Goal: Transaction & Acquisition: Download file/media

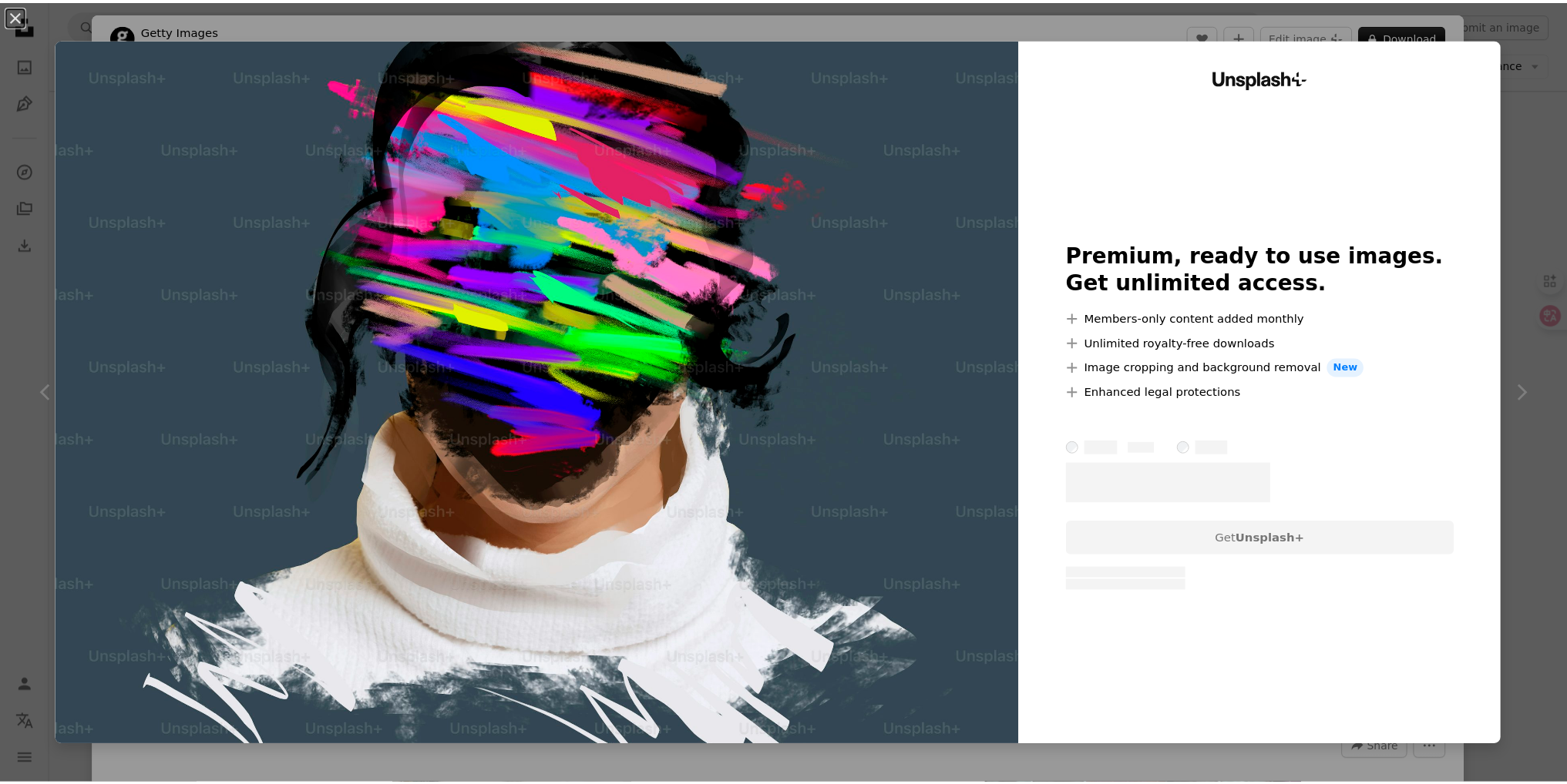
scroll to position [21103, 0]
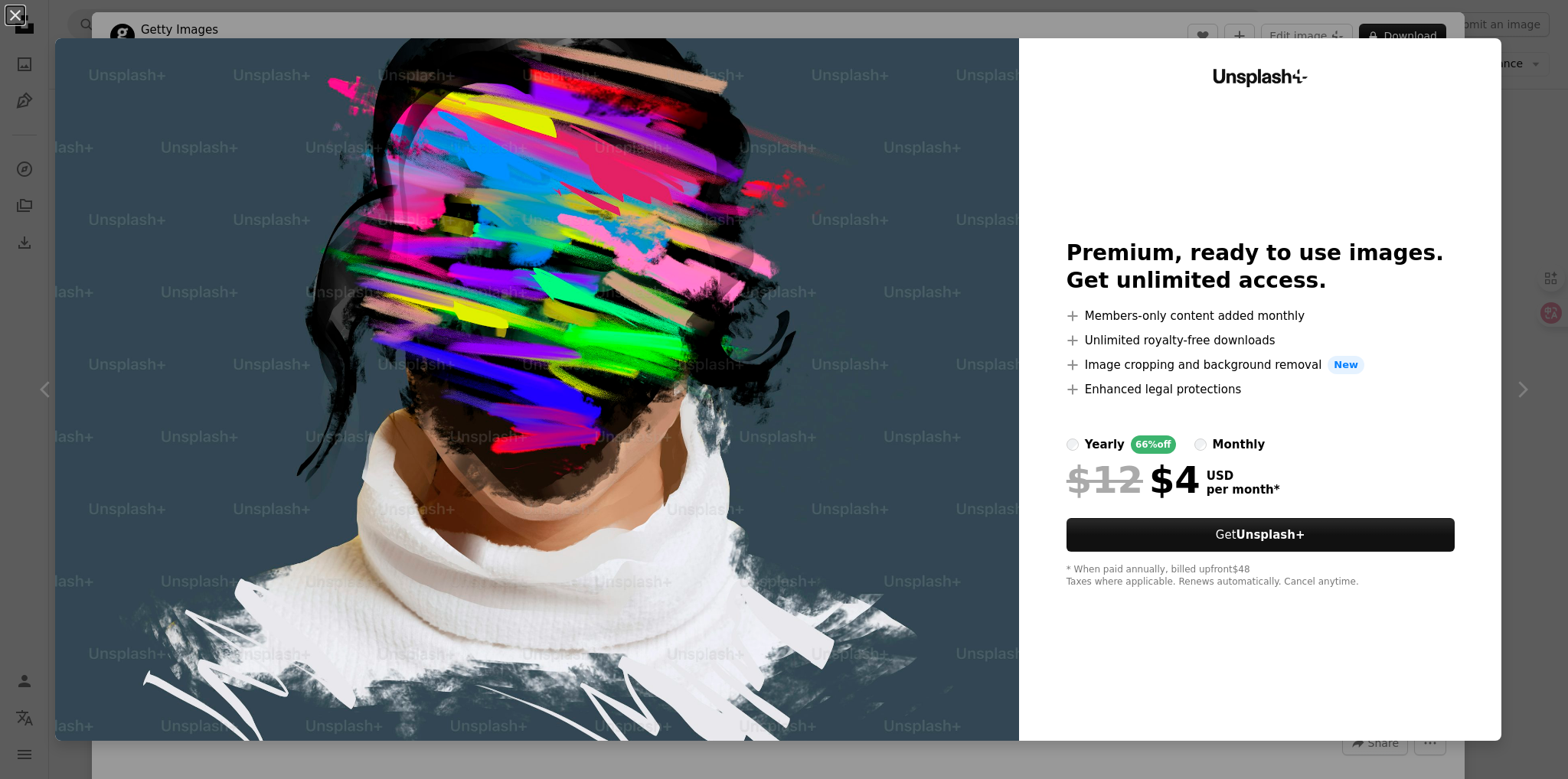
click at [1513, 43] on div "An X shape Unsplash+ Premium, ready to use images. Get unlimited access. A plus…" at bounding box center [784, 389] width 1568 height 779
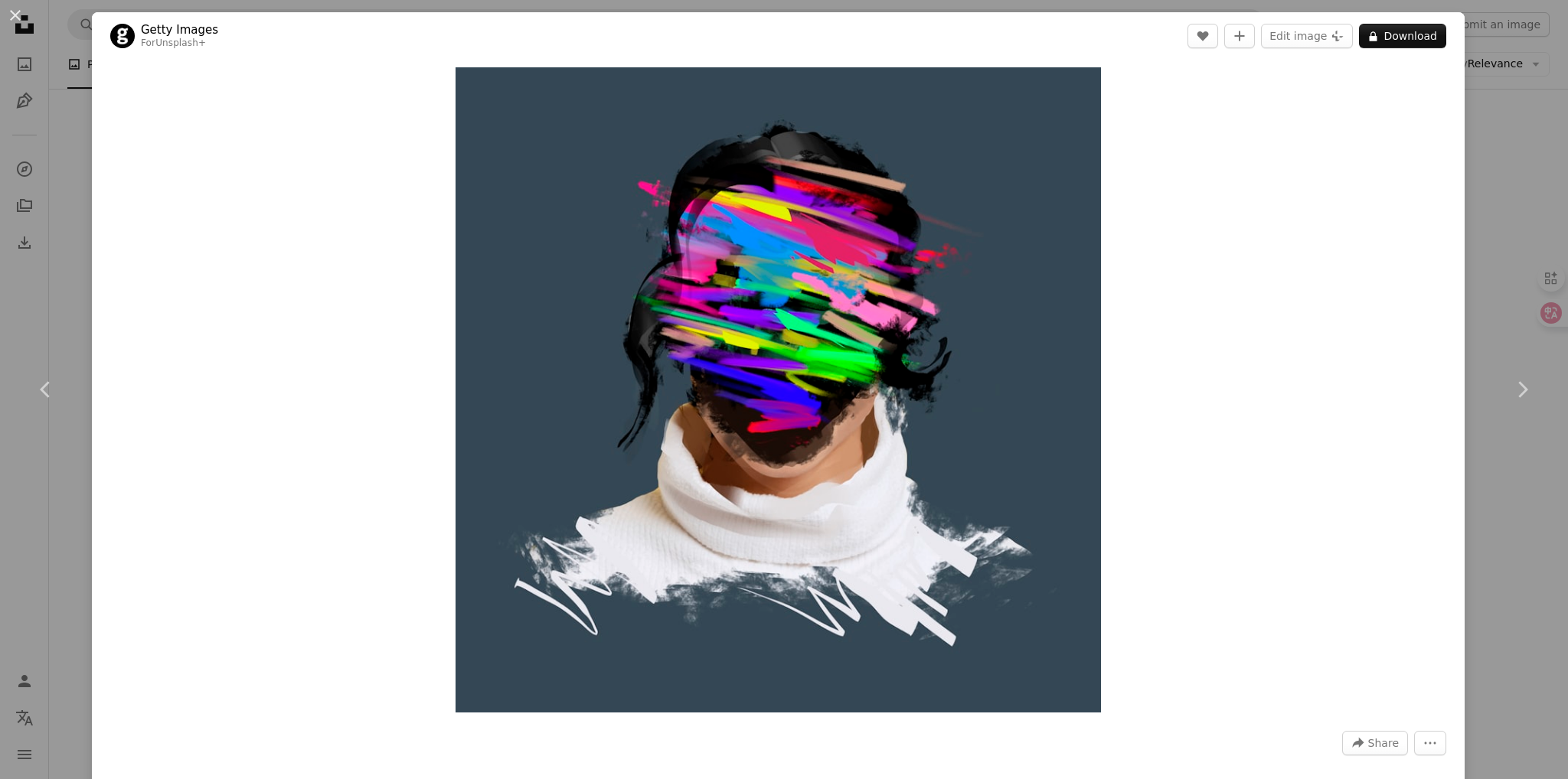
click at [1370, 304] on div "Zoom in" at bounding box center [778, 390] width 1373 height 660
click at [1510, 87] on div "An X shape Chevron left Chevron right Getty Images For Unsplash+ A heart A plus…" at bounding box center [784, 389] width 1568 height 779
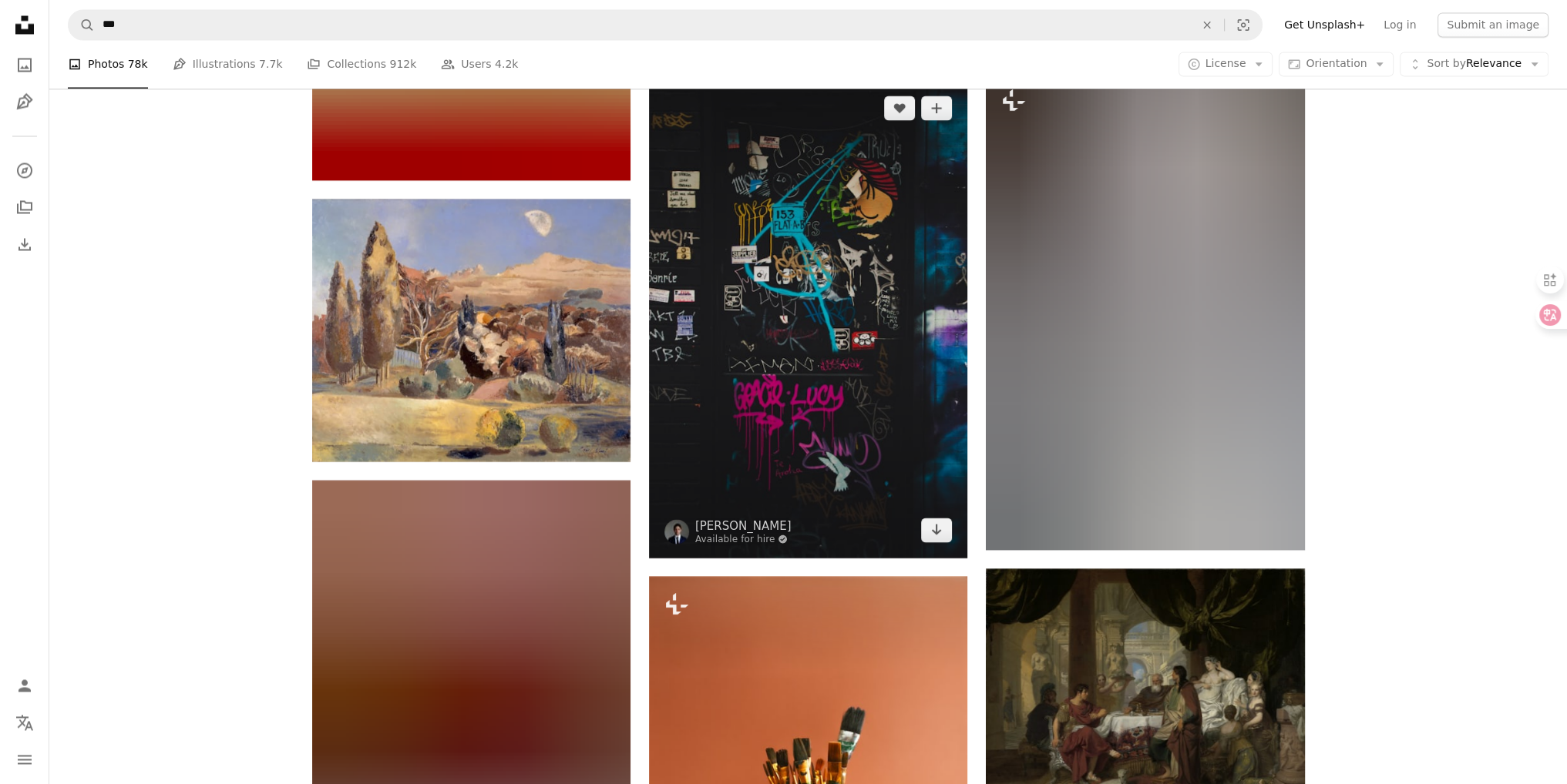
scroll to position [27111, 0]
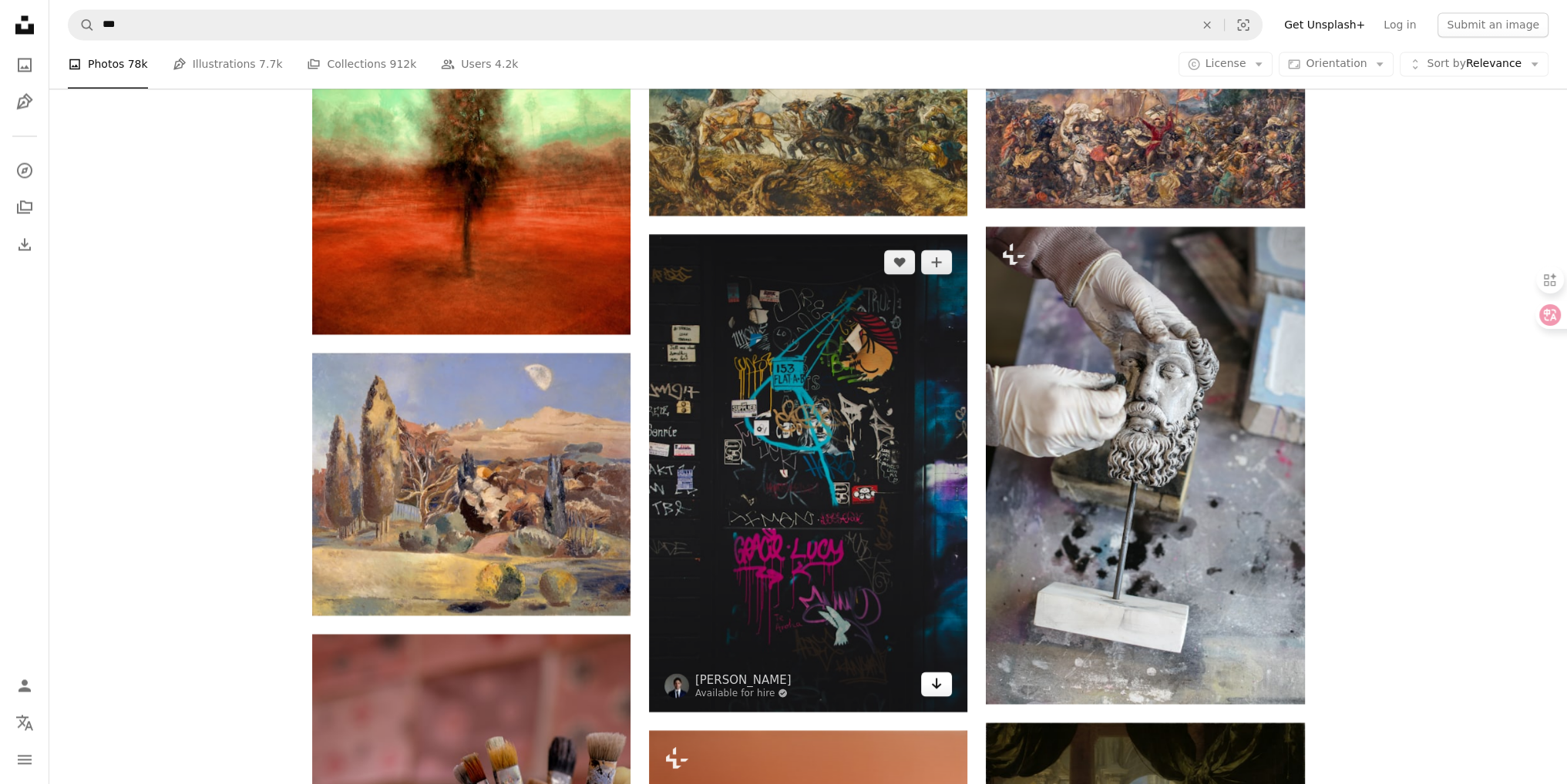
click at [933, 678] on icon "Download" at bounding box center [936, 683] width 10 height 11
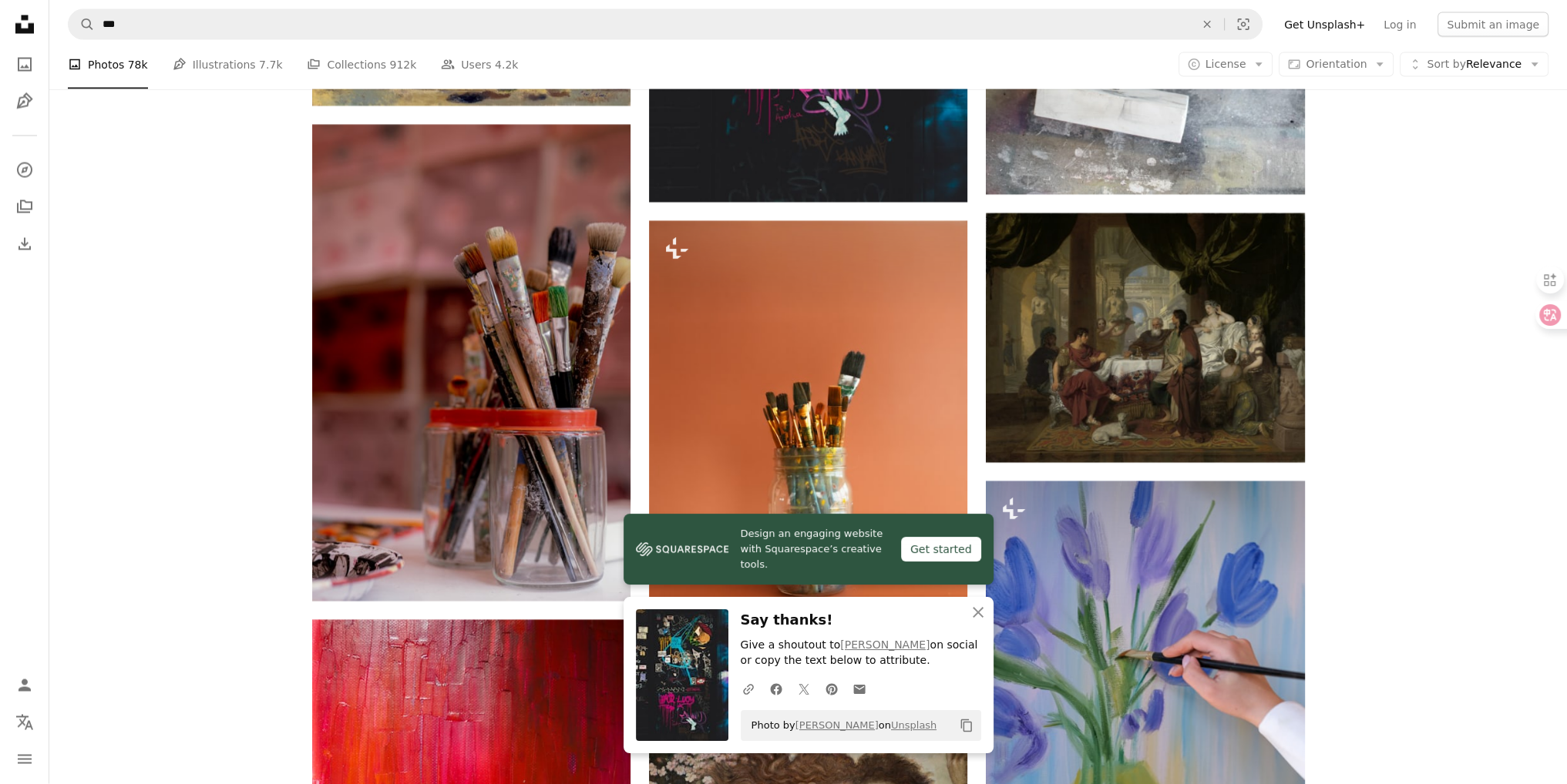
scroll to position [27727, 0]
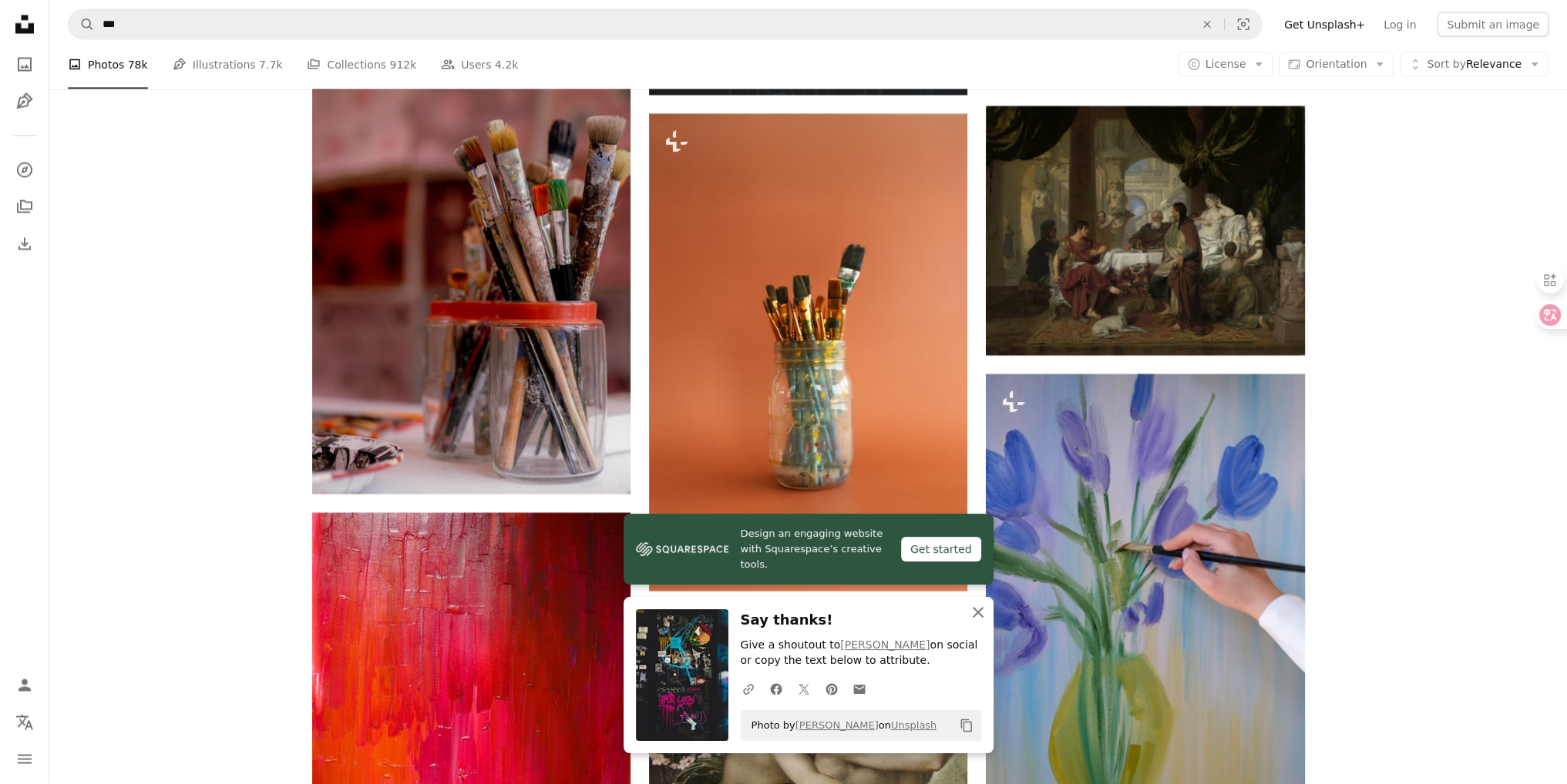
click at [980, 620] on icon "An X shape" at bounding box center [978, 613] width 19 height 19
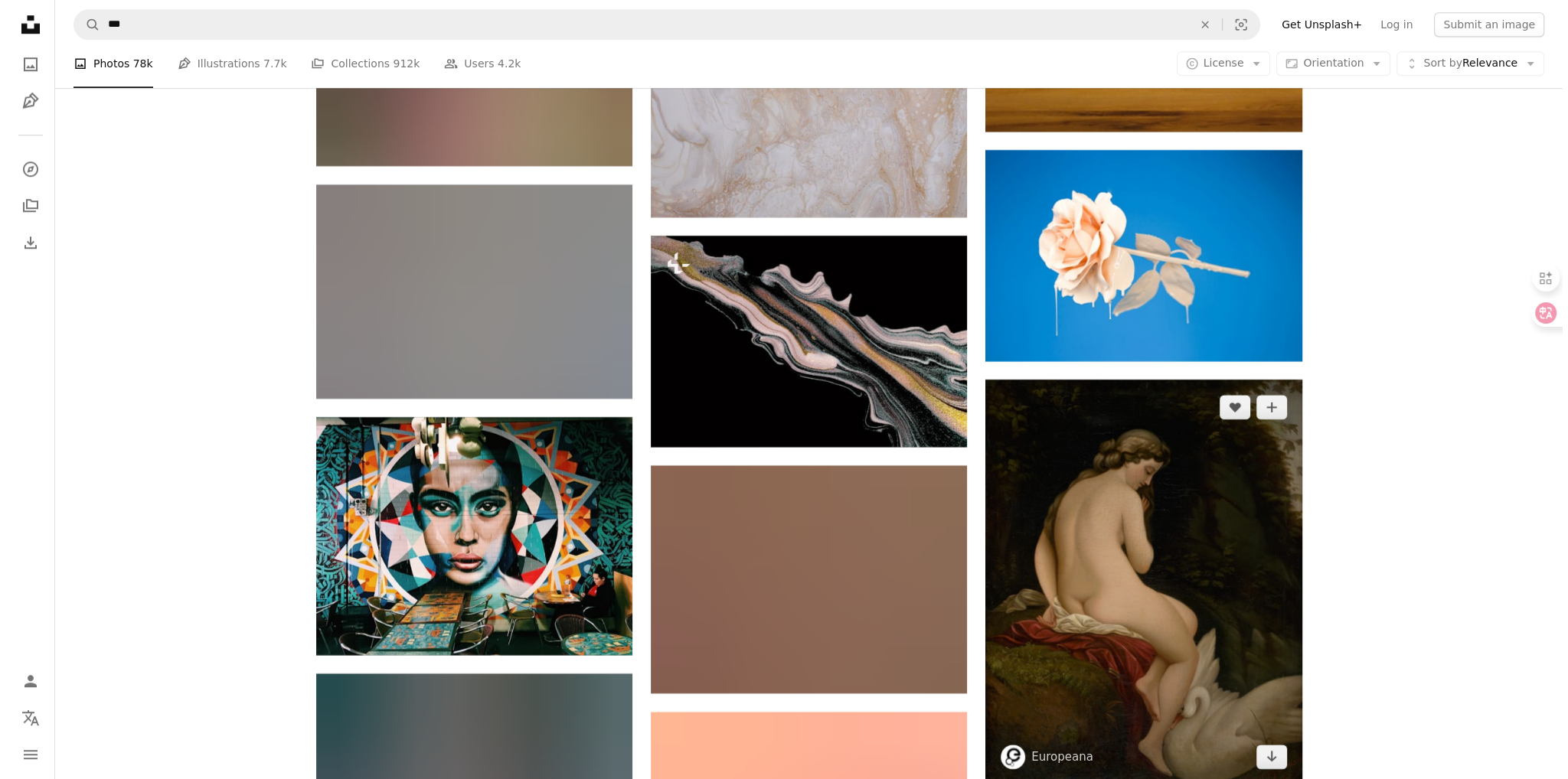
scroll to position [40790, 0]
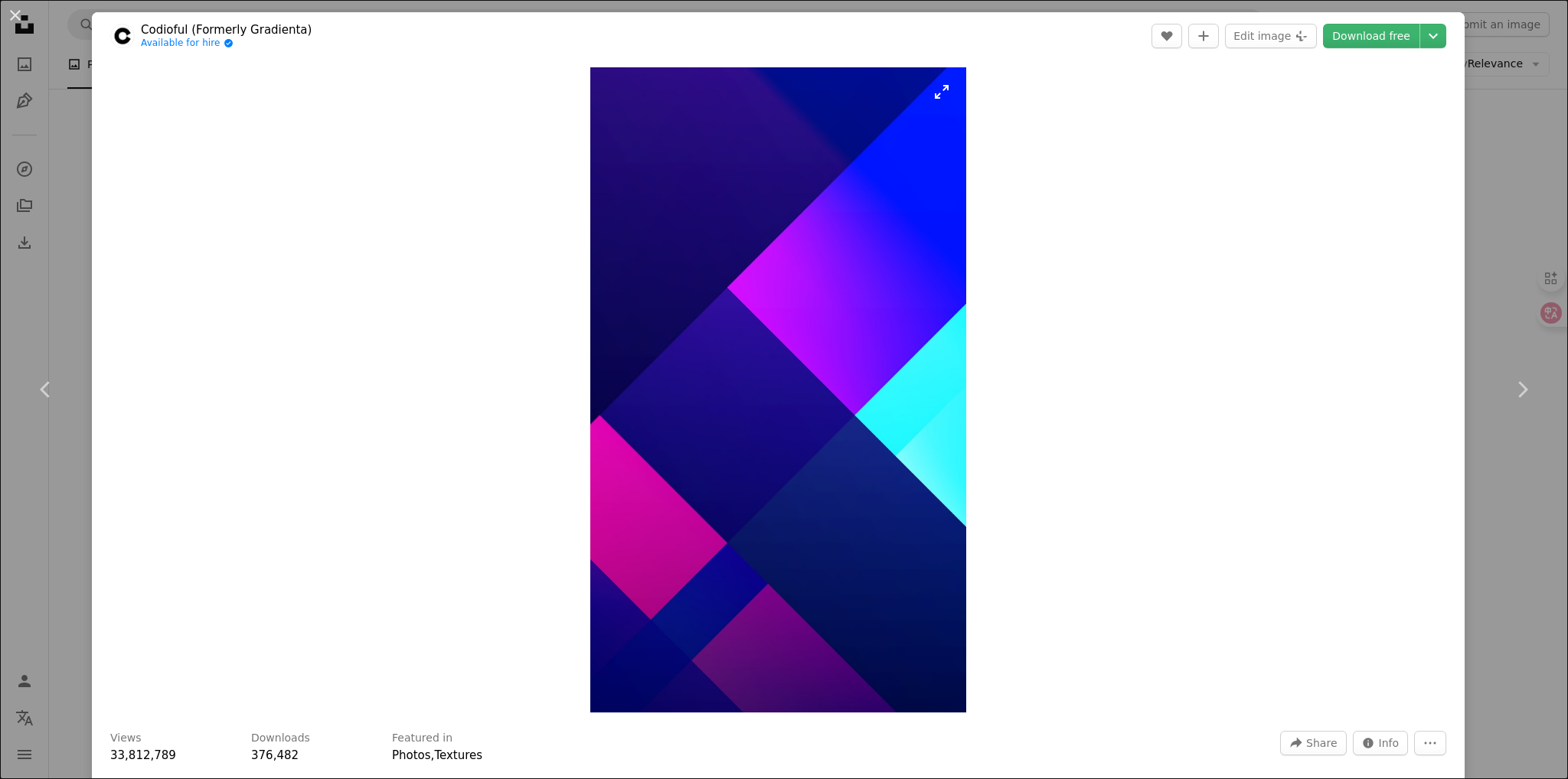
click at [894, 545] on img "Zoom in on this image" at bounding box center [778, 389] width 376 height 645
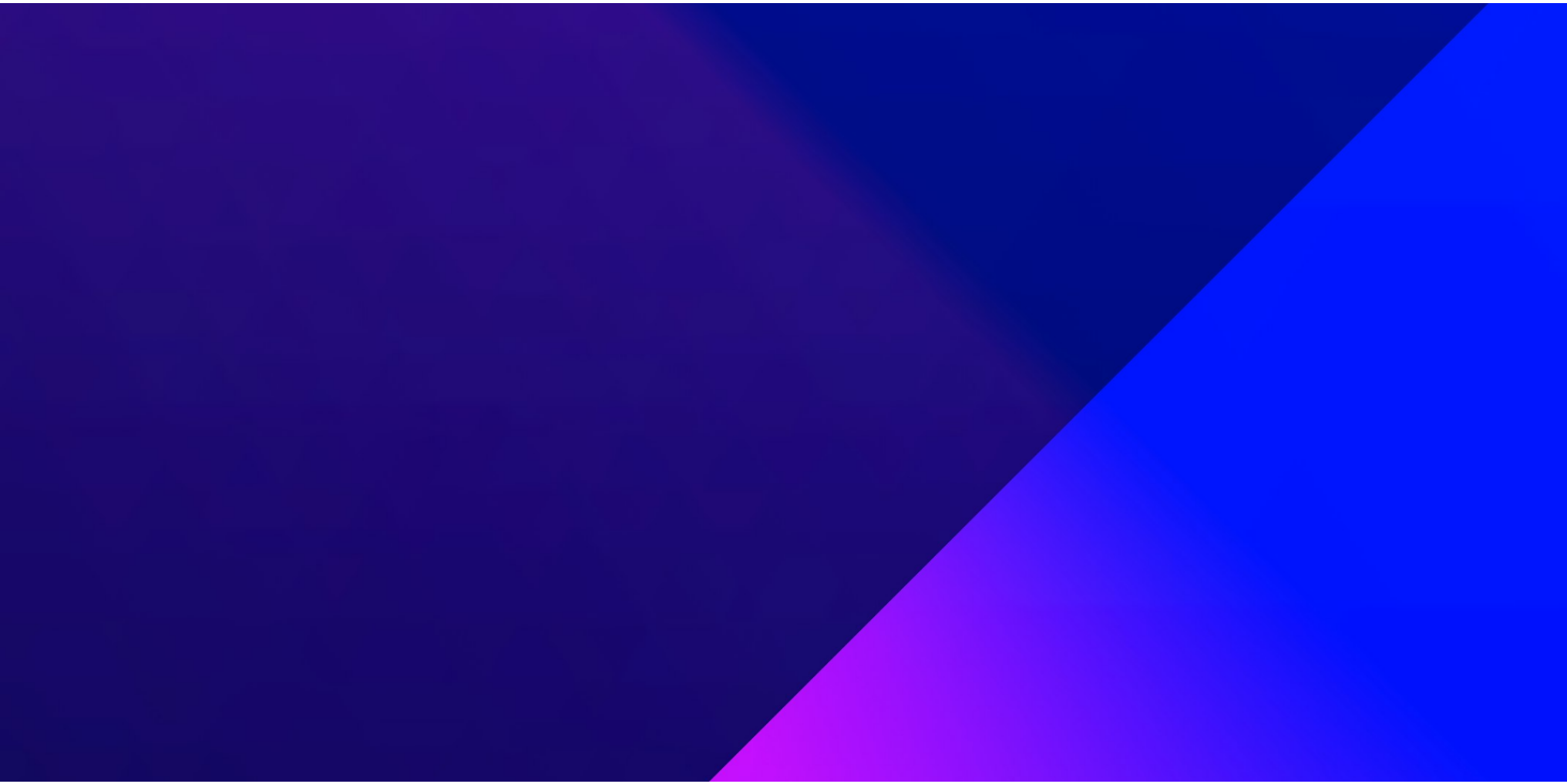
scroll to position [940, 0]
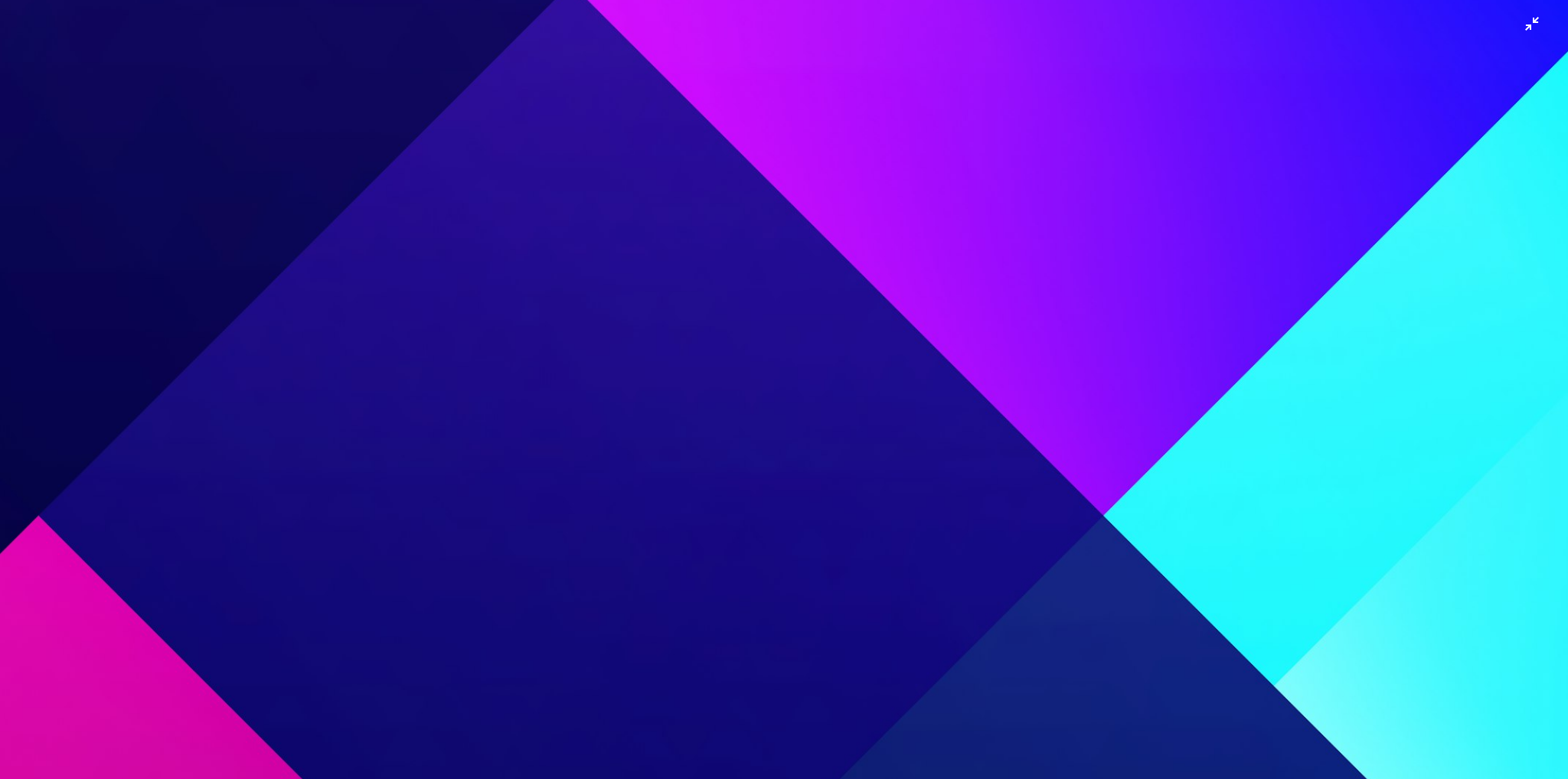
click at [1148, 571] on img "Zoom out on this image" at bounding box center [784, 409] width 1570 height 2689
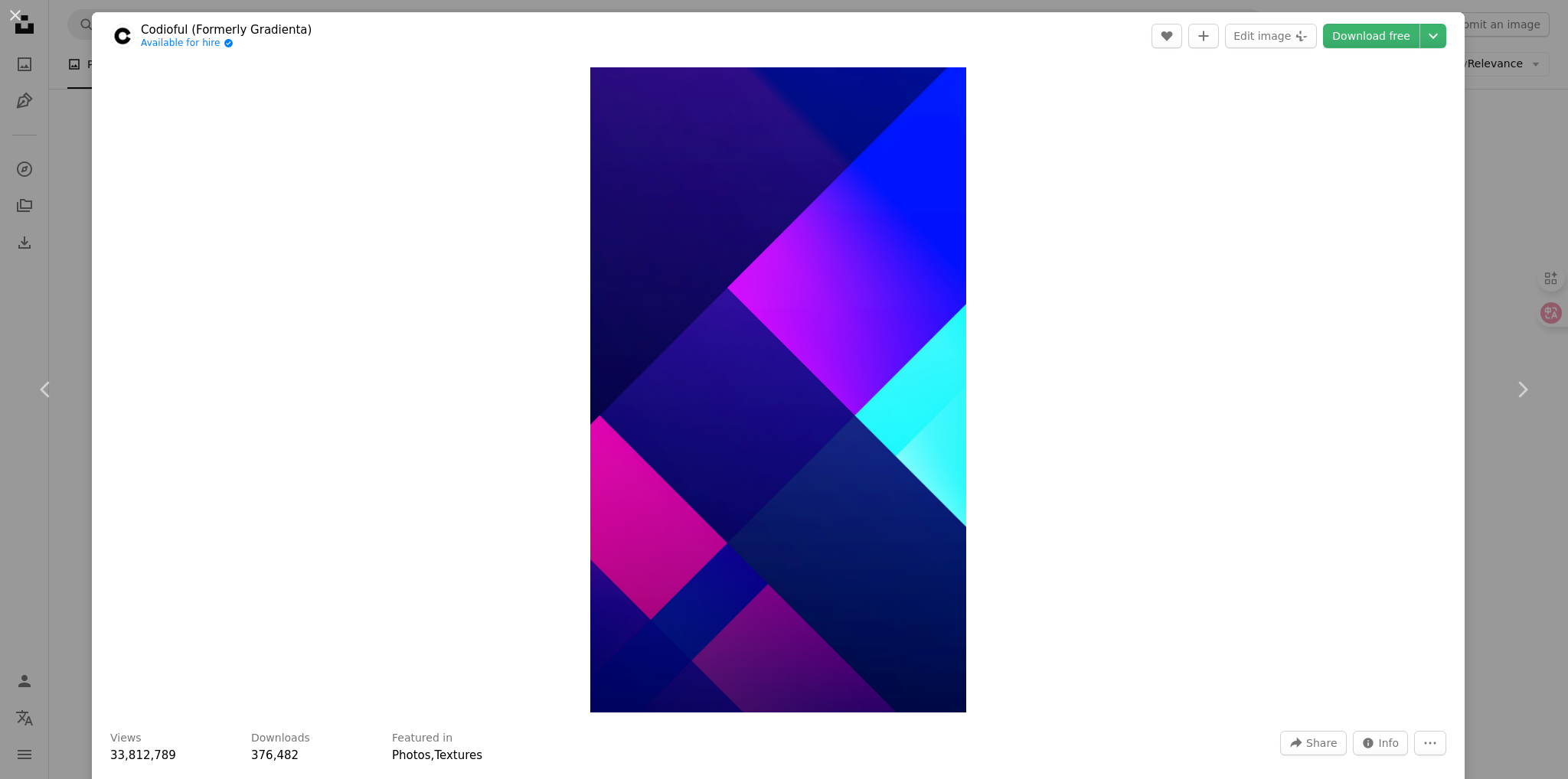
click at [1148, 571] on div "Zoom in" at bounding box center [778, 390] width 1373 height 660
click at [1353, 40] on link "Download free" at bounding box center [1371, 36] width 97 height 25
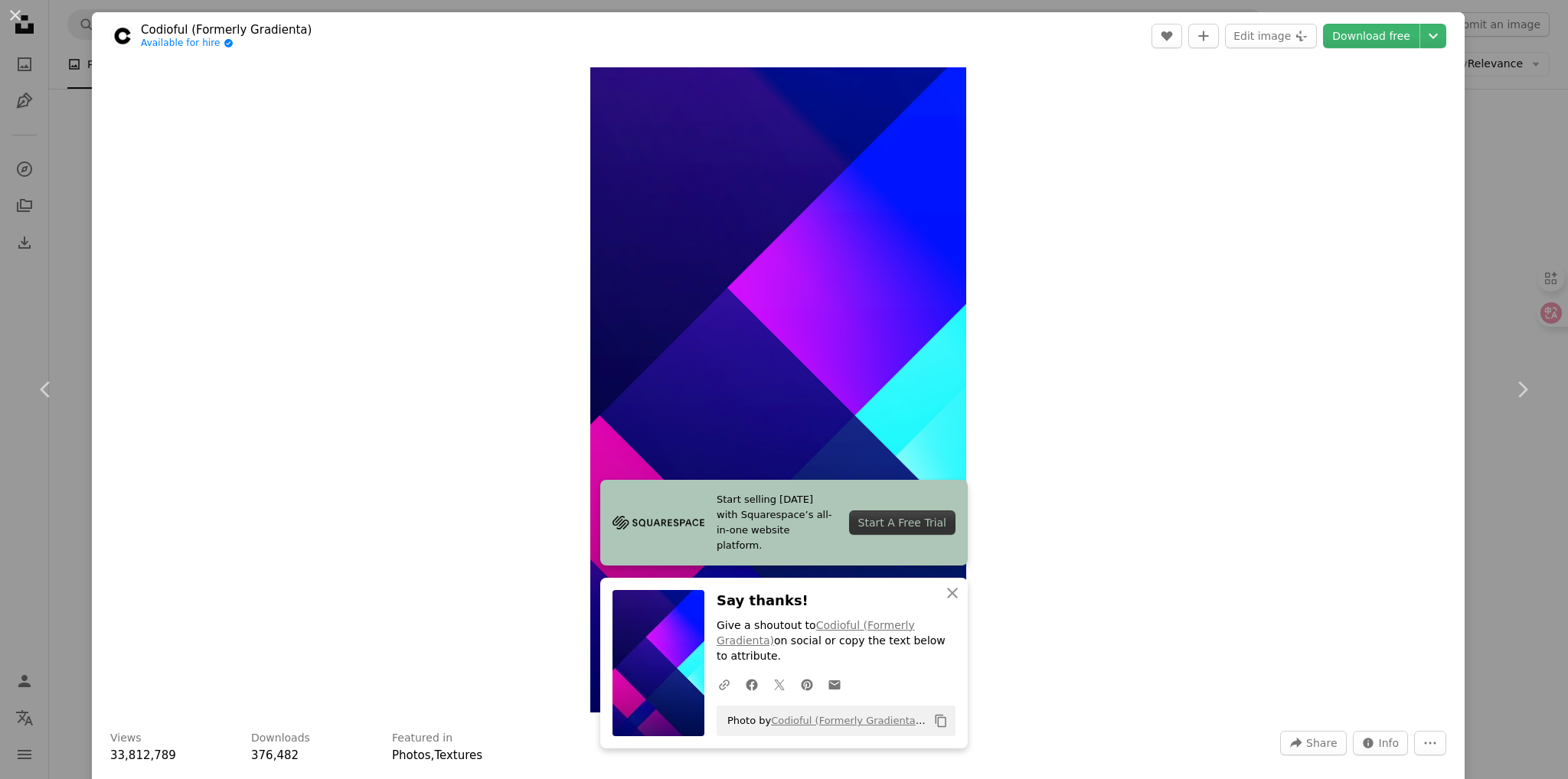
drag, startPoint x: 1247, startPoint y: 458, endPoint x: 1295, endPoint y: 466, distance: 48.7
click at [1247, 458] on div "Zoom in" at bounding box center [778, 390] width 1373 height 660
drag, startPoint x: 1516, startPoint y: 475, endPoint x: 1485, endPoint y: 437, distance: 49.0
click at [1516, 475] on div "An X shape Chevron left Chevron right Start selling [DATE] with Squarespace’s a…" at bounding box center [784, 389] width 1568 height 779
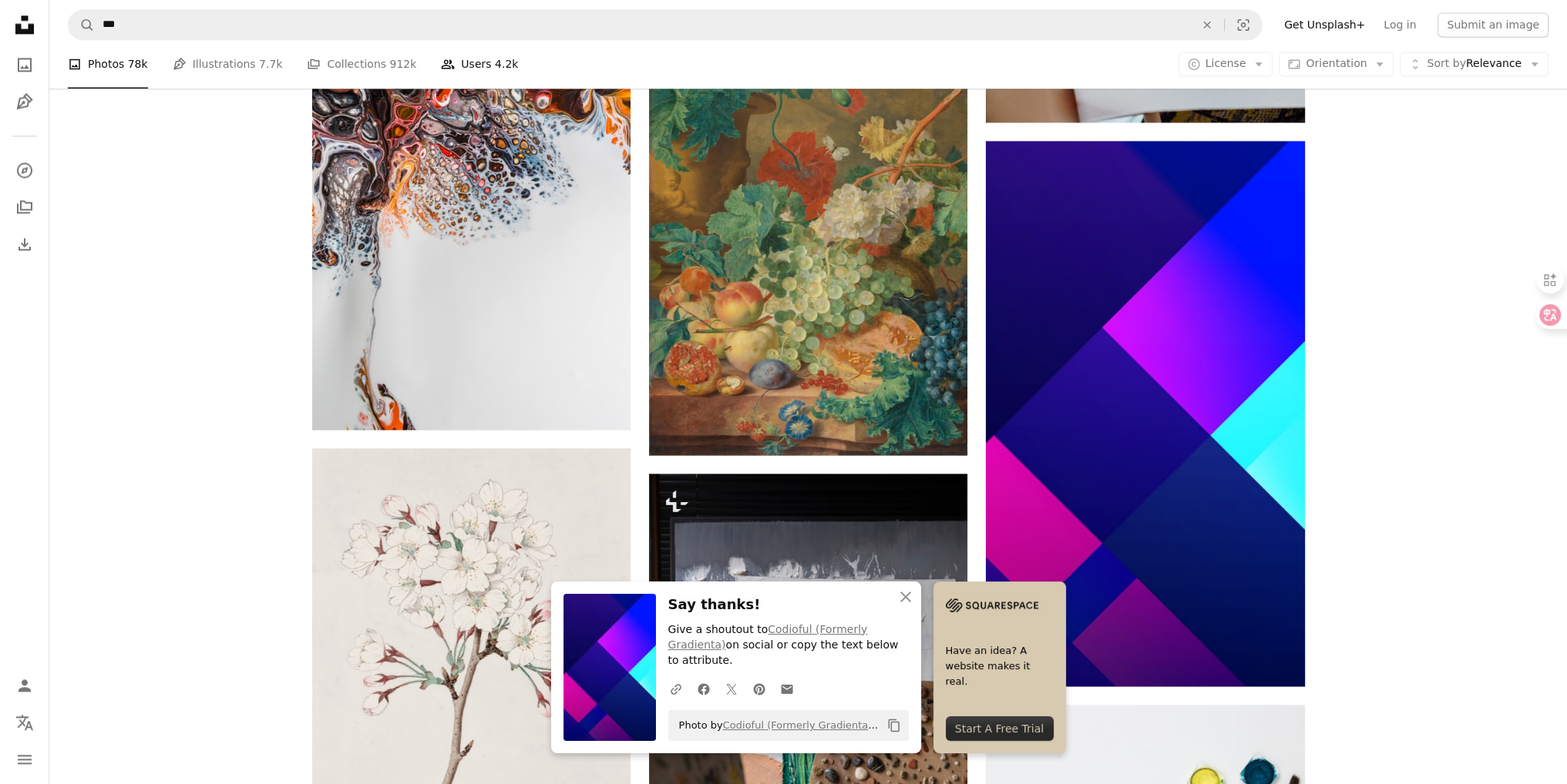
scroll to position [43286, 0]
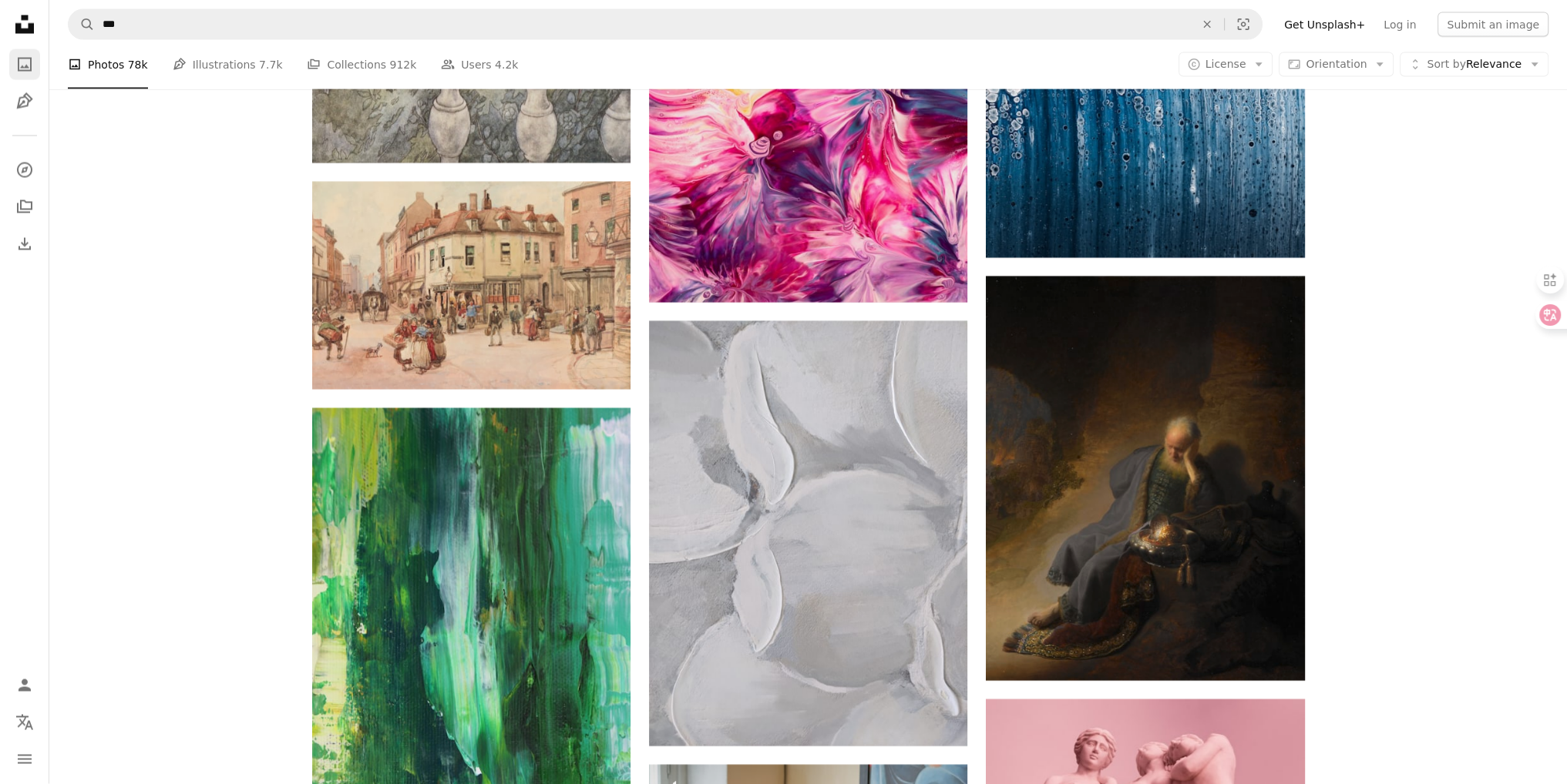
click at [16, 67] on icon "A photo" at bounding box center [25, 65] width 19 height 19
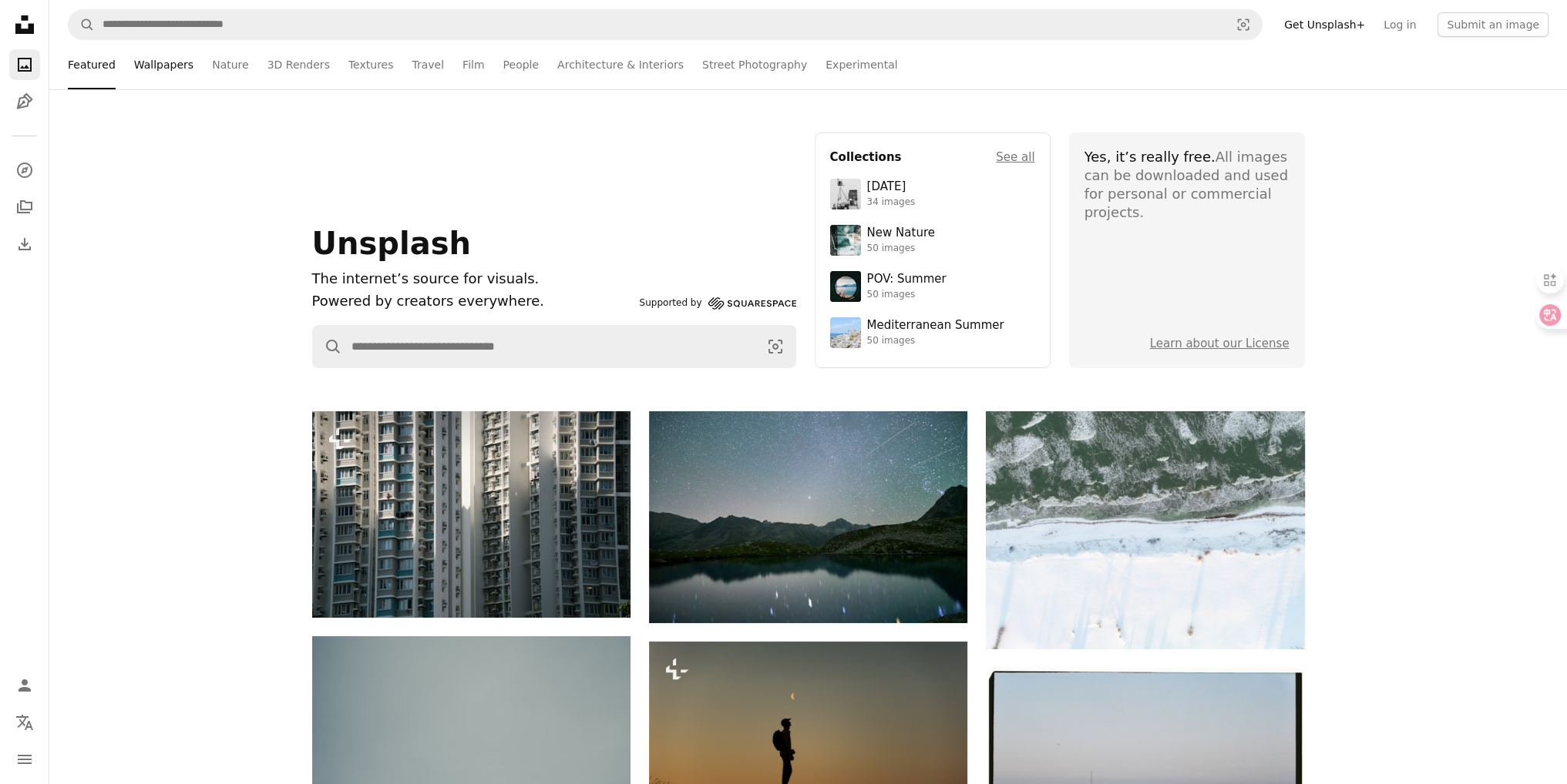
click at [160, 64] on link "Wallpapers" at bounding box center [164, 64] width 59 height 49
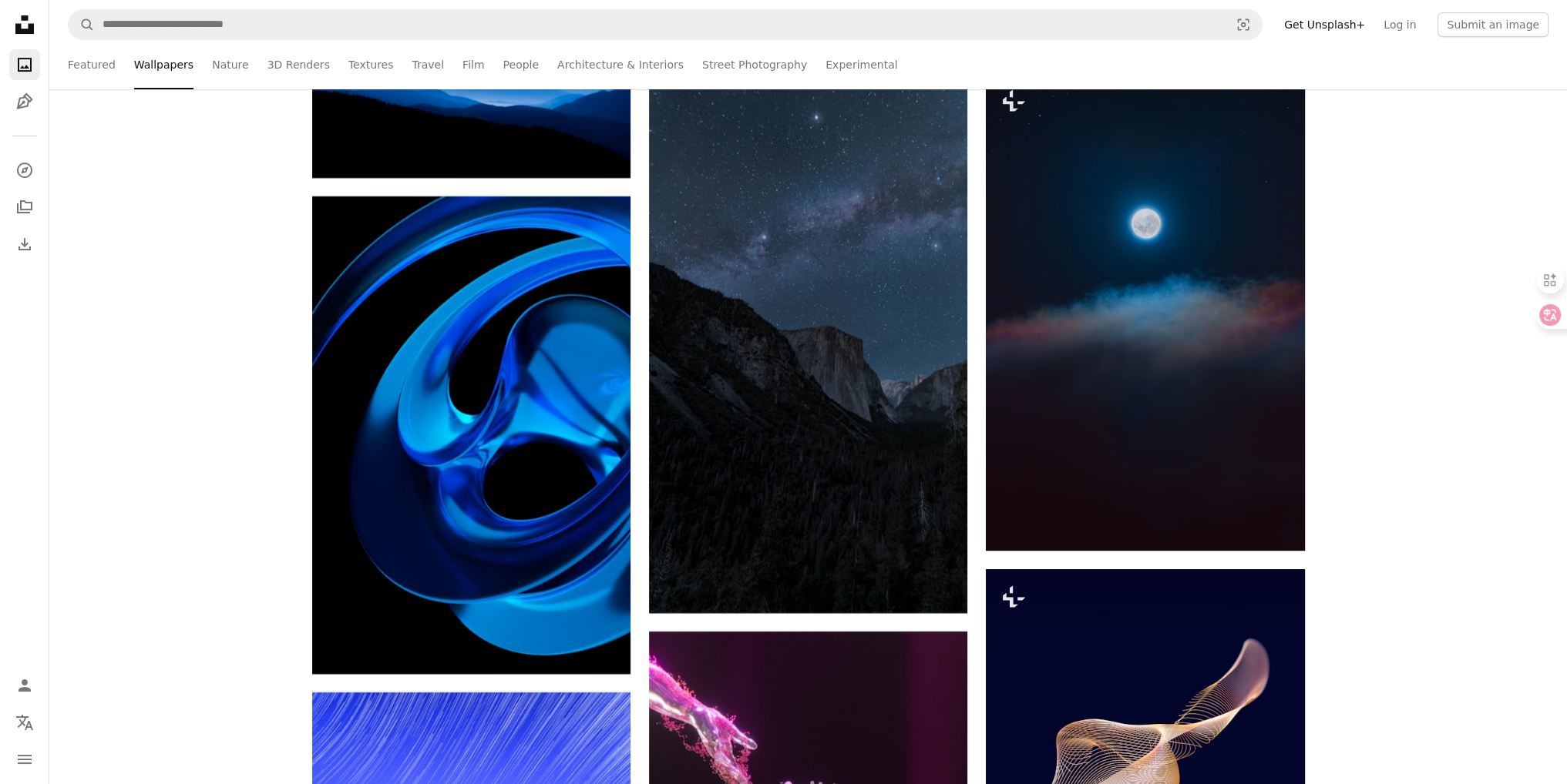
scroll to position [16174, 0]
